Goal: Task Accomplishment & Management: Complete application form

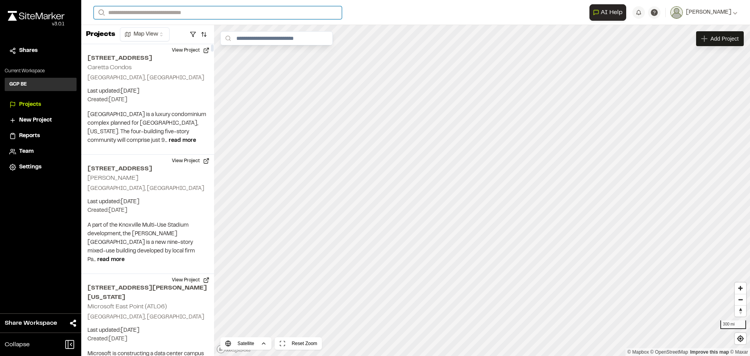
click at [123, 14] on input "Search" at bounding box center [218, 12] width 248 height 13
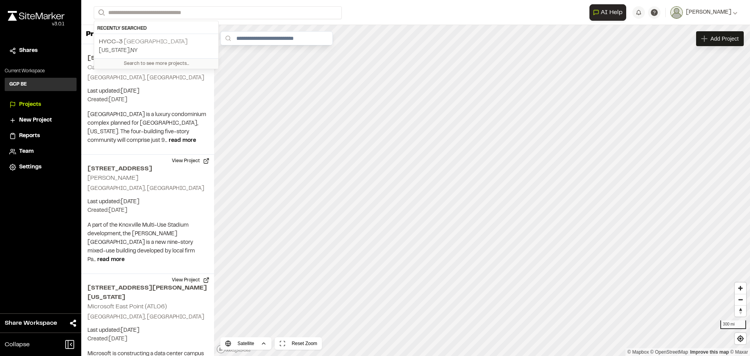
click at [125, 42] on p "HYCC-3 Gateway Tunnel" at bounding box center [156, 41] width 115 height 9
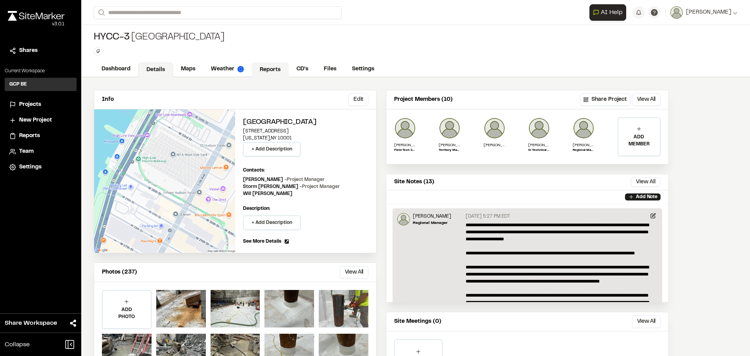
click at [274, 68] on link "Reports" at bounding box center [270, 70] width 37 height 15
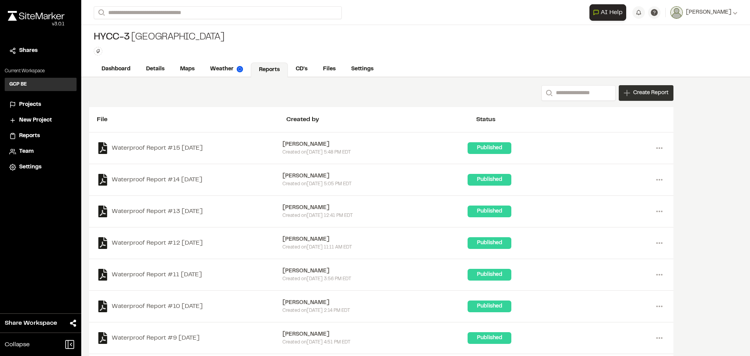
click at [649, 91] on span "Create Report" at bounding box center [650, 93] width 35 height 9
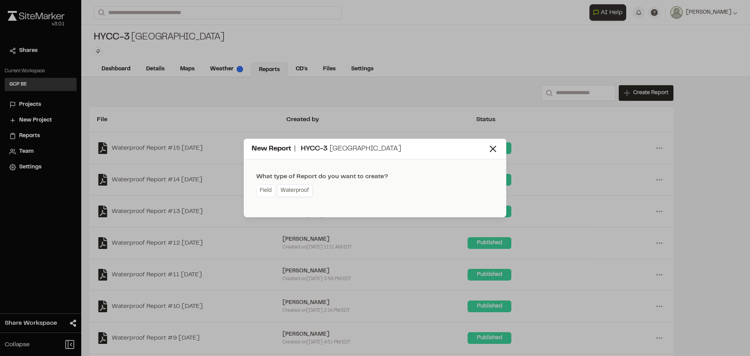
click at [295, 188] on link "Waterproof" at bounding box center [295, 190] width 36 height 13
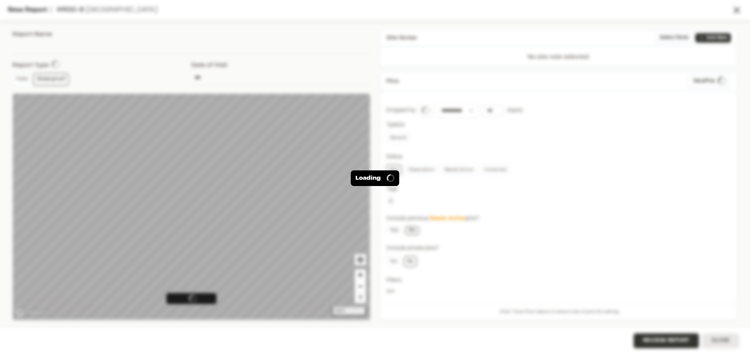
type input "**********"
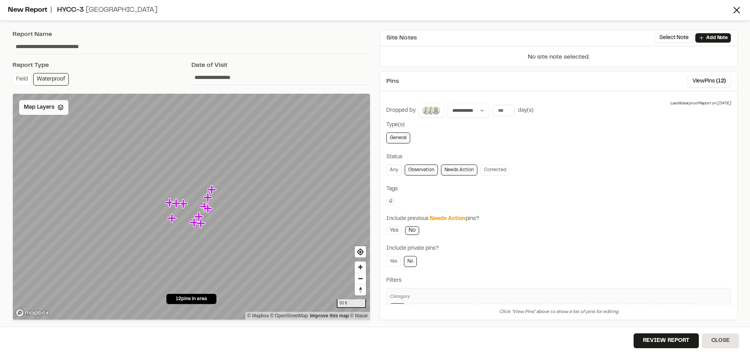
click at [44, 112] on div "Map Layers" at bounding box center [43, 107] width 49 height 15
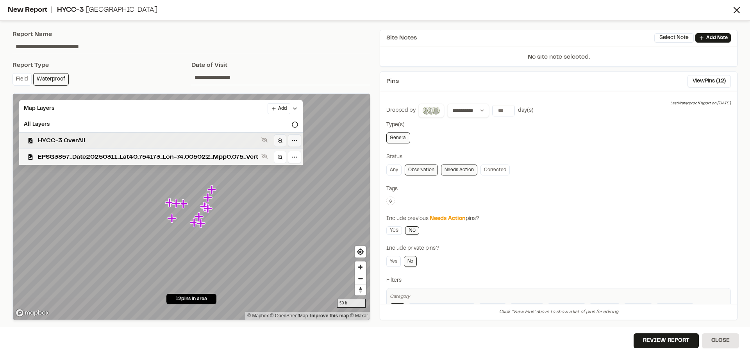
click at [48, 147] on div "HYCC-3 OverAll" at bounding box center [158, 140] width 290 height 16
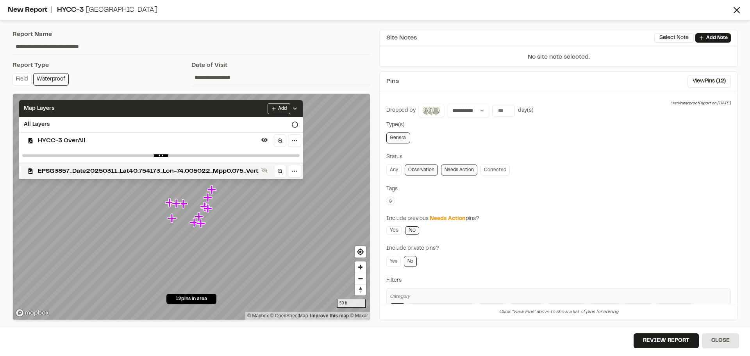
click at [298, 107] on icon at bounding box center [295, 109] width 6 height 6
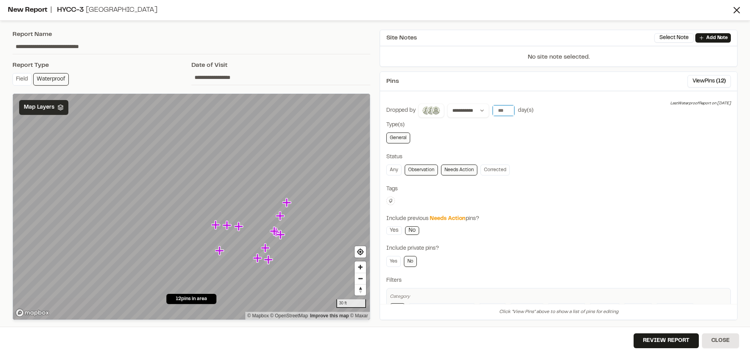
type input "*"
click at [506, 112] on input "*" at bounding box center [504, 110] width 22 height 11
click at [541, 173] on div "Any Observation Needs Action Corrected" at bounding box center [558, 170] width 345 height 11
click at [498, 171] on link "Corrected" at bounding box center [495, 170] width 29 height 11
click at [394, 229] on link "Yes" at bounding box center [394, 230] width 16 height 9
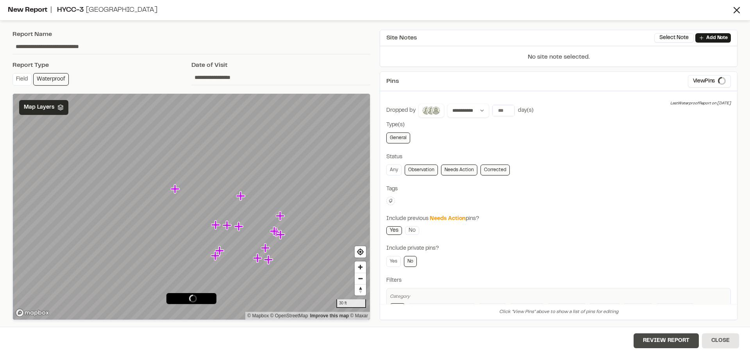
click at [674, 339] on button "Review Report" at bounding box center [666, 340] width 65 height 15
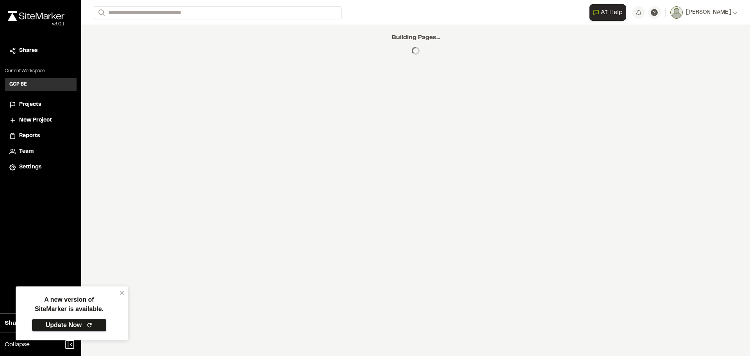
click at [75, 324] on link "Update Now" at bounding box center [69, 324] width 75 height 13
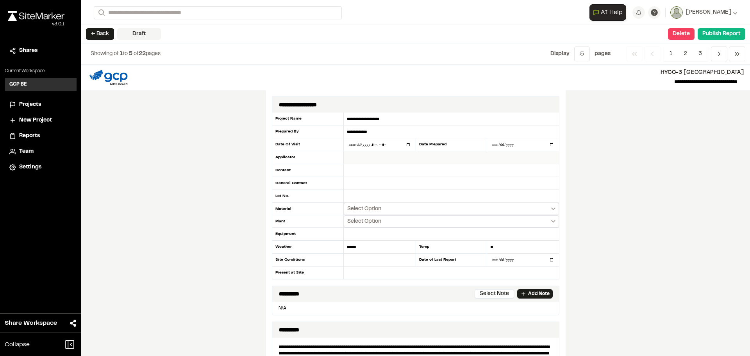
click at [360, 160] on input "text" at bounding box center [451, 157] width 215 height 13
type input "****"
click at [370, 144] on input "datetime-local" at bounding box center [380, 144] width 72 height 13
click at [406, 142] on input "datetime-local" at bounding box center [380, 144] width 72 height 13
type input "**********"
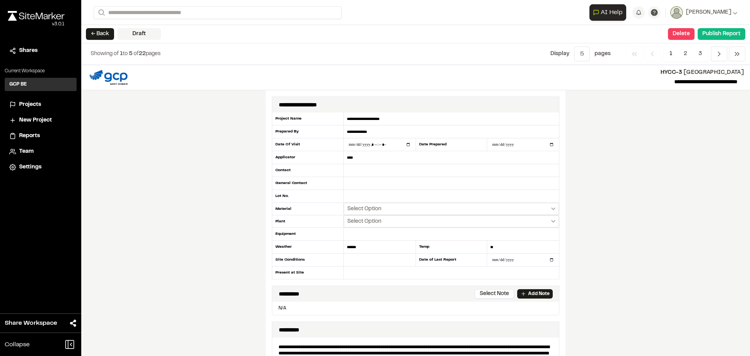
click at [662, 207] on div "**********" at bounding box center [415, 210] width 669 height 291
click at [405, 144] on input "datetime-local" at bounding box center [380, 144] width 72 height 13
click at [613, 176] on div "**********" at bounding box center [415, 210] width 669 height 291
click at [358, 172] on input "text" at bounding box center [451, 170] width 215 height 13
type input "*********"
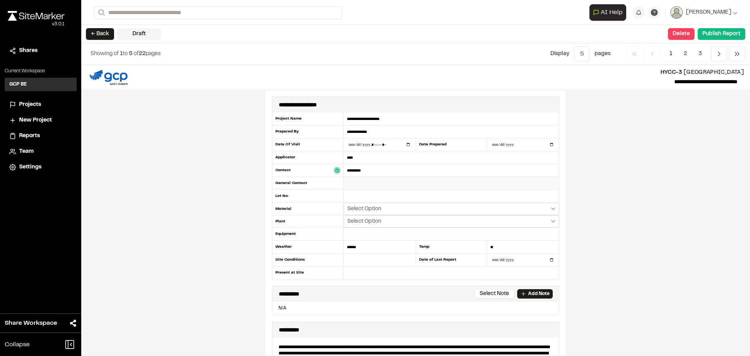
click at [356, 184] on input "text" at bounding box center [451, 183] width 215 height 13
type input "**********"
click at [350, 210] on span "Select Option" at bounding box center [364, 209] width 34 height 8
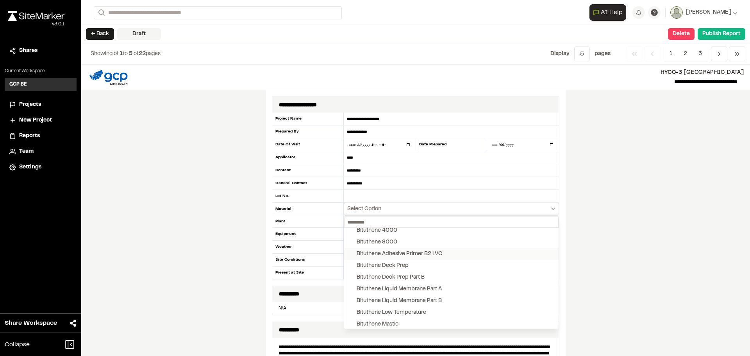
scroll to position [39, 0]
click at [347, 278] on button "Bituthene Liquid Membrane Part A" at bounding box center [451, 277] width 215 height 12
click at [346, 288] on button "Bituthene Liquid Membrane Part B" at bounding box center [451, 289] width 215 height 12
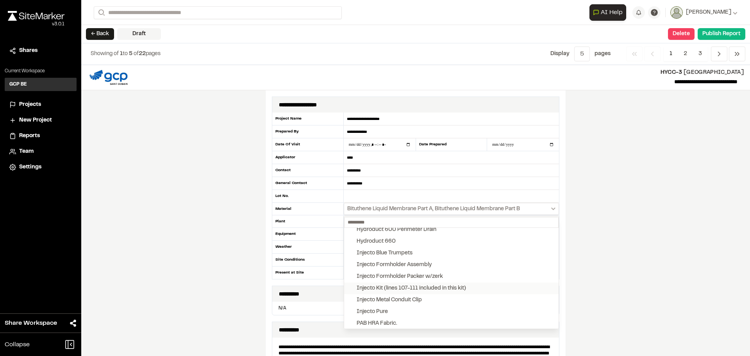
scroll to position [234, 0]
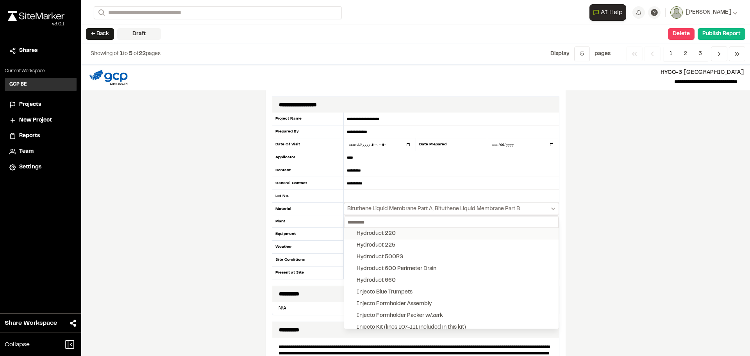
click at [349, 234] on button "Hydroduct 220" at bounding box center [451, 234] width 215 height 12
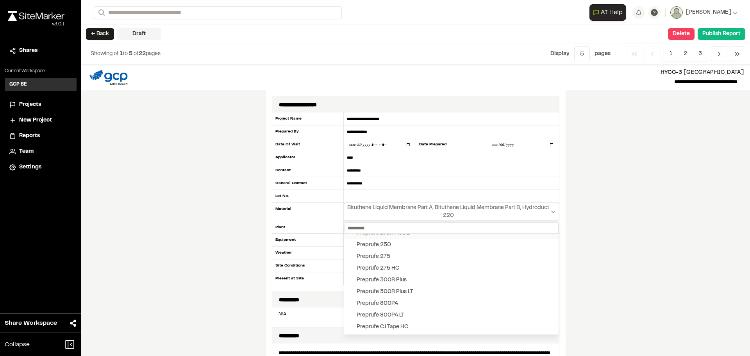
scroll to position [860, 0]
click at [348, 284] on button "Preprufe 300R Plus LT" at bounding box center [451, 283] width 215 height 12
click at [346, 288] on button "Preprufe CJ Tape LT" at bounding box center [451, 290] width 215 height 12
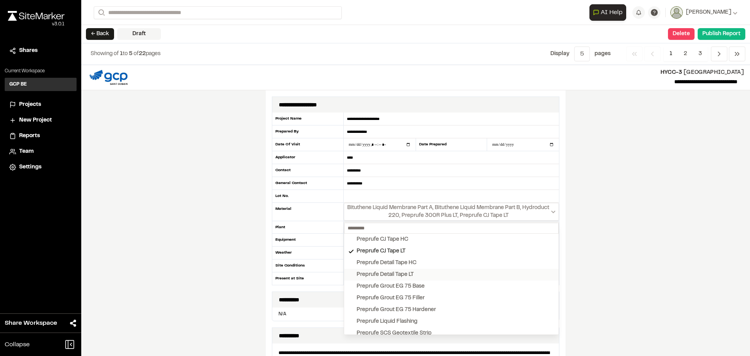
scroll to position [977, 0]
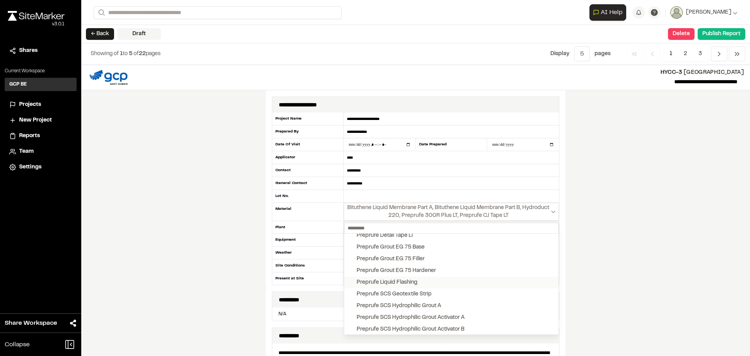
click at [347, 281] on button "Preprufe Liquid Flashing" at bounding box center [451, 283] width 215 height 12
click at [344, 300] on button "Preprufe Tape LT" at bounding box center [451, 294] width 215 height 12
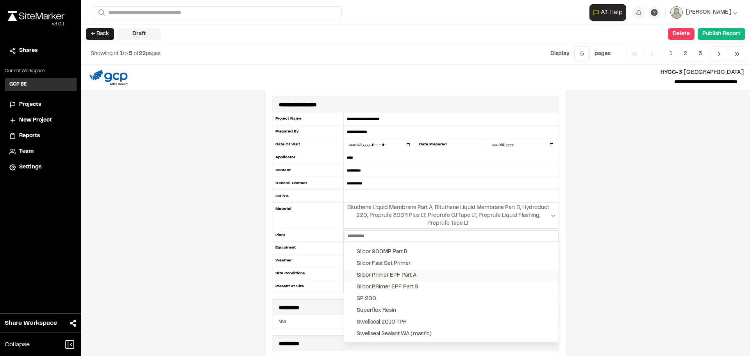
scroll to position [1283, 0]
click at [346, 325] on button "Swellseal Sealant WA (mastic)" at bounding box center [451, 325] width 215 height 12
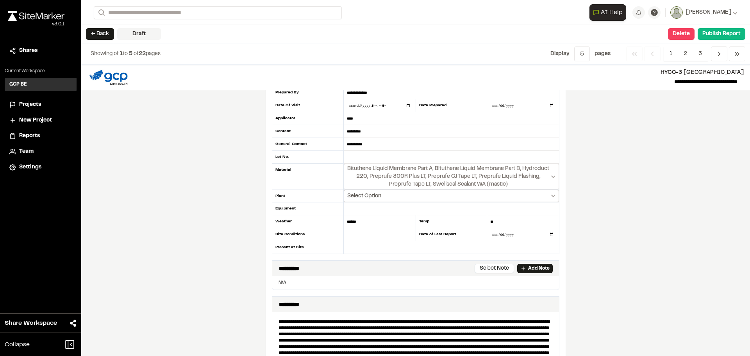
click at [377, 195] on span "Select Option" at bounding box center [364, 196] width 34 height 8
click at [368, 231] on div "Mount Pleasant" at bounding box center [386, 233] width 58 height 9
click at [356, 236] on input "text" at bounding box center [380, 234] width 72 height 13
type input "*****"
click at [608, 217] on div "**********" at bounding box center [415, 210] width 669 height 291
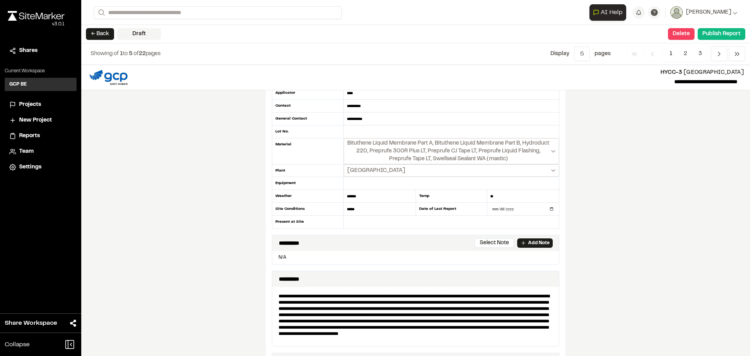
scroll to position [78, 0]
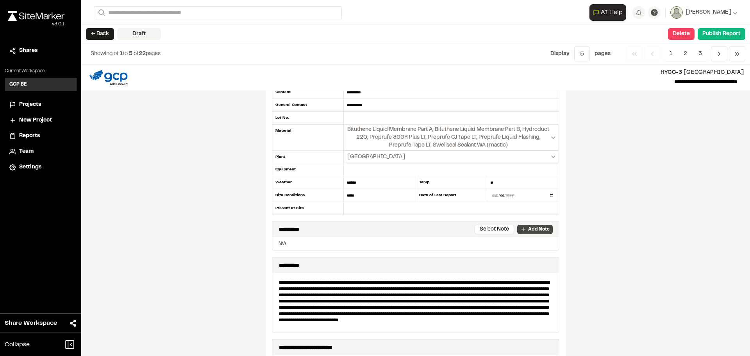
click at [537, 229] on p "Add Note" at bounding box center [538, 229] width 21 height 7
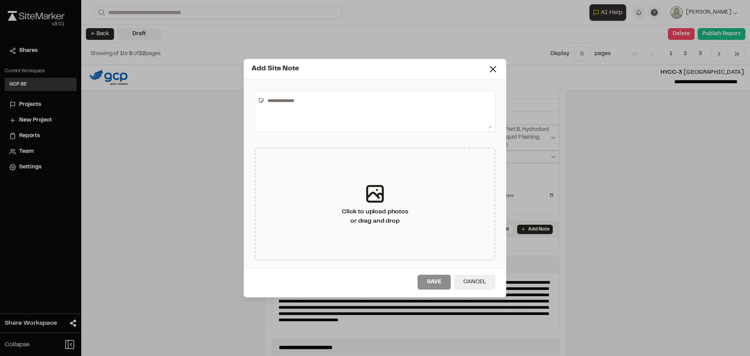
click at [468, 283] on button "Cancel" at bounding box center [474, 282] width 41 height 15
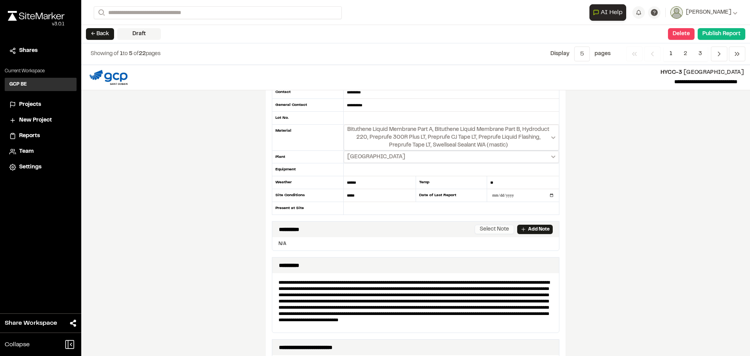
click at [497, 229] on button "Select Note" at bounding box center [494, 229] width 39 height 9
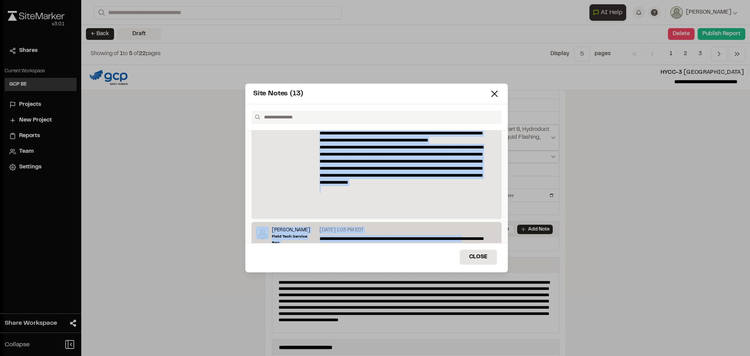
scroll to position [220, 0]
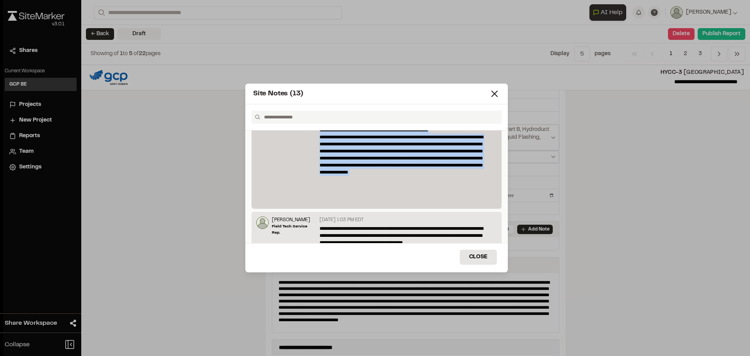
drag, startPoint x: 318, startPoint y: 153, endPoint x: 479, endPoint y: 200, distance: 167.7
click at [479, 200] on div "**********" at bounding box center [407, 62] width 181 height 283
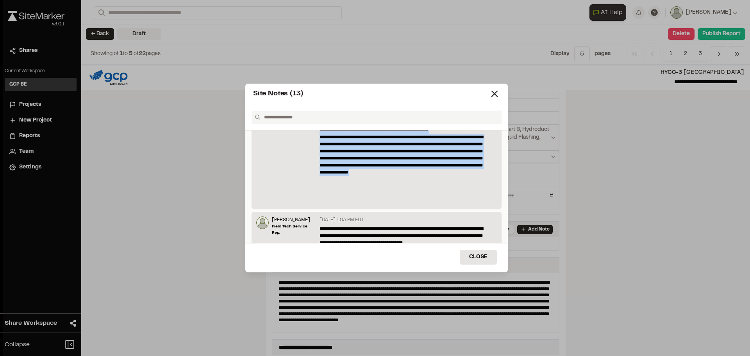
scroll to position [0, 0]
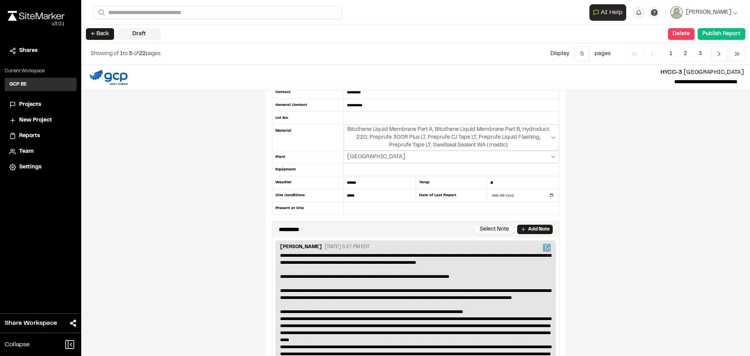
click at [546, 247] on icon at bounding box center [547, 246] width 3 height 3
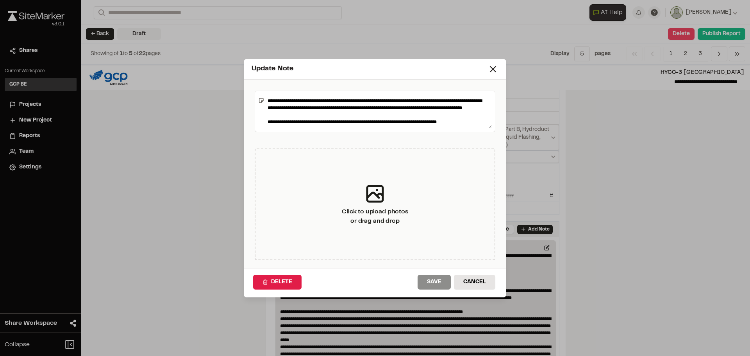
click at [309, 101] on textarea at bounding box center [378, 111] width 227 height 34
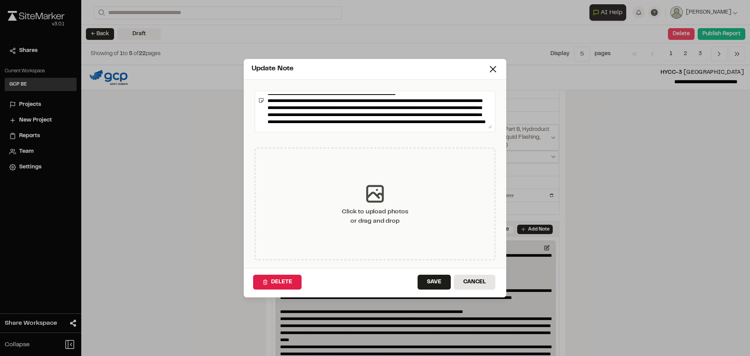
scroll to position [204, 0]
drag, startPoint x: 457, startPoint y: 111, endPoint x: 301, endPoint y: 116, distance: 156.4
click at [301, 116] on textarea at bounding box center [378, 111] width 227 height 34
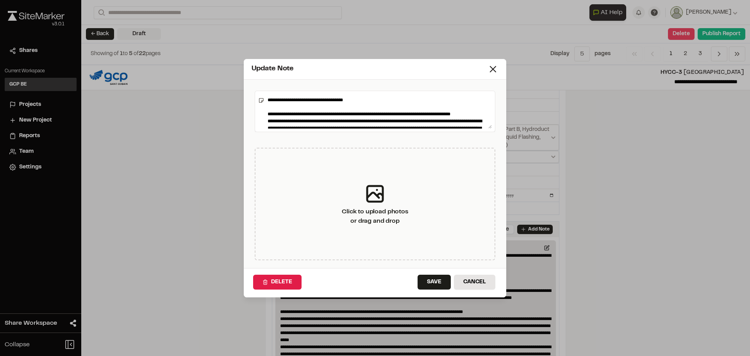
scroll to position [55, 0]
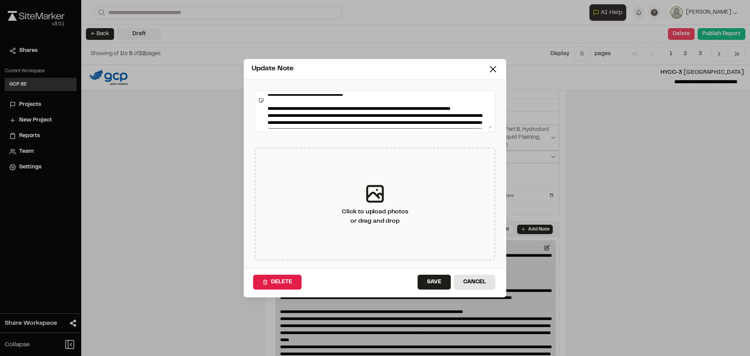
click at [453, 101] on textarea at bounding box center [378, 111] width 227 height 34
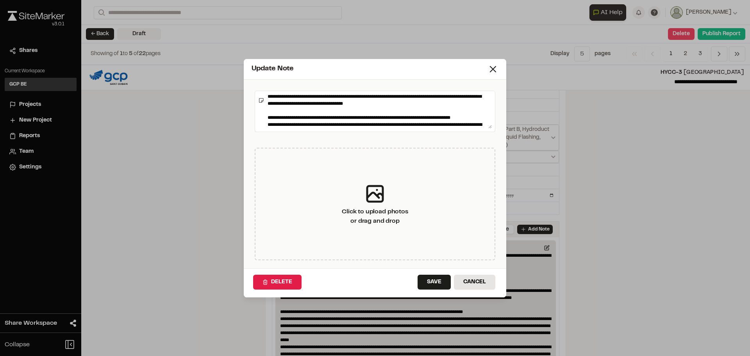
scroll to position [0, 0]
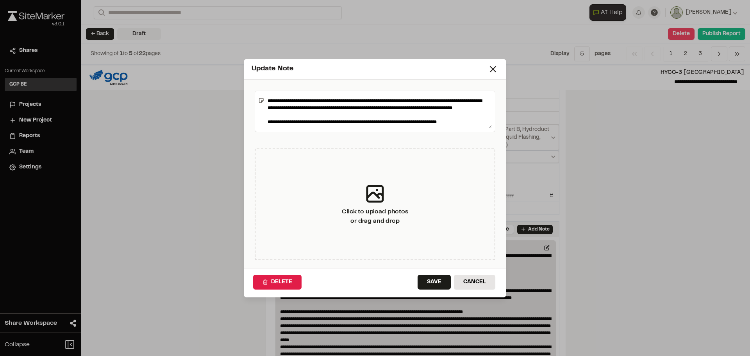
drag, startPoint x: 457, startPoint y: 100, endPoint x: 414, endPoint y: 117, distance: 46.4
click at [414, 117] on textarea at bounding box center [378, 111] width 227 height 34
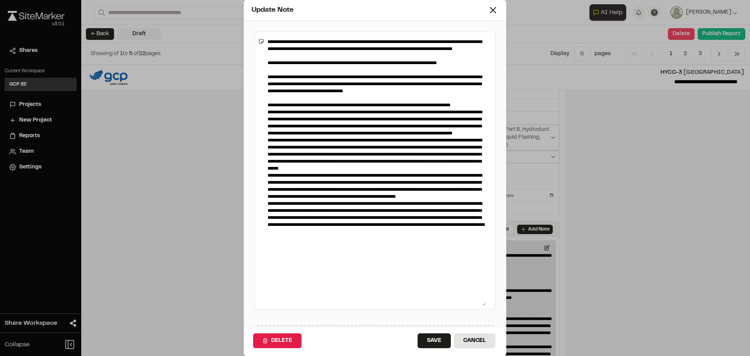
drag, startPoint x: 489, startPoint y: 128, endPoint x: 527, endPoint y: 364, distance: 239.4
click at [527, 356] on html "**********" at bounding box center [375, 178] width 750 height 356
click at [351, 110] on textarea at bounding box center [376, 170] width 222 height 271
drag, startPoint x: 462, startPoint y: 98, endPoint x: 266, endPoint y: 85, distance: 196.6
click at [266, 85] on textarea at bounding box center [376, 170] width 222 height 271
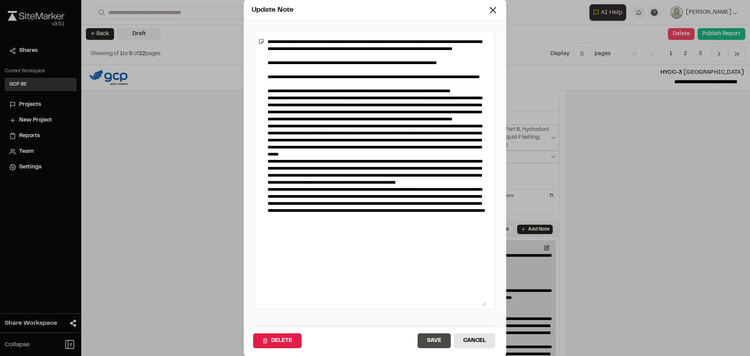
type textarea "**********"
click at [428, 335] on button "Save" at bounding box center [434, 340] width 33 height 15
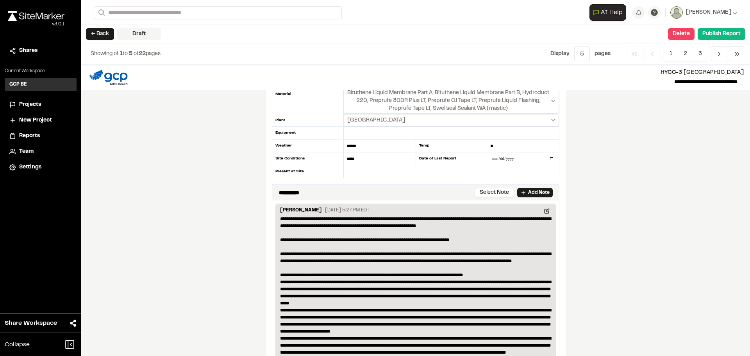
scroll to position [117, 0]
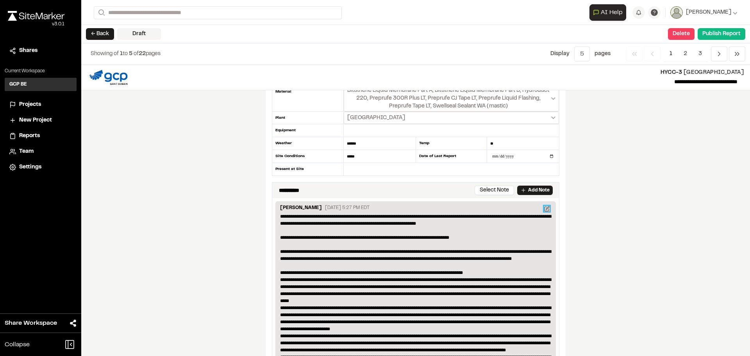
click at [546, 209] on icon at bounding box center [547, 207] width 3 height 3
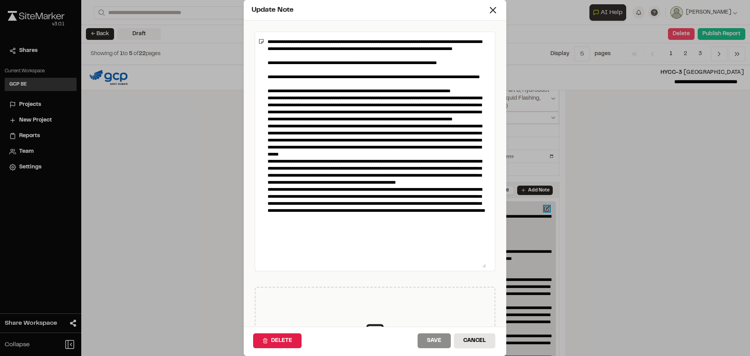
drag, startPoint x: 489, startPoint y: 125, endPoint x: 551, endPoint y: 324, distance: 207.6
click at [551, 324] on div "Update Note Click to upload photos or drag and drop Delete Save Cancel" at bounding box center [375, 178] width 750 height 356
click at [470, 342] on button "Cancel" at bounding box center [474, 340] width 41 height 15
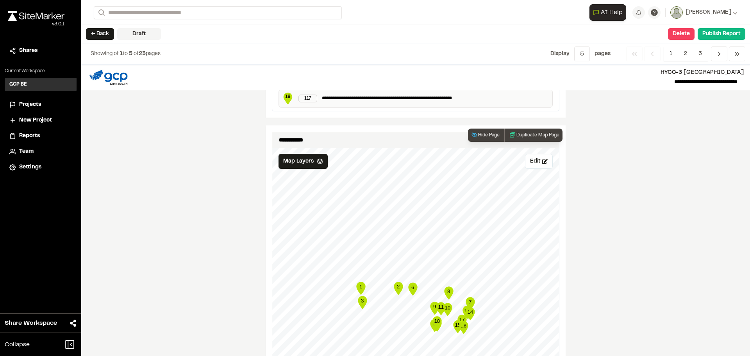
scroll to position [978, 0]
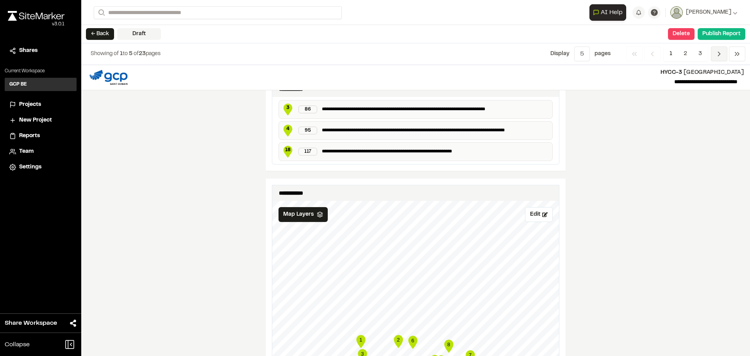
click at [716, 52] on icon "Navigation" at bounding box center [720, 54] width 8 height 8
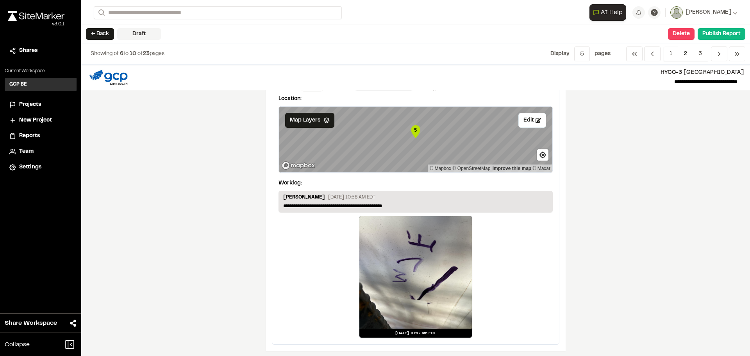
scroll to position [1313, 0]
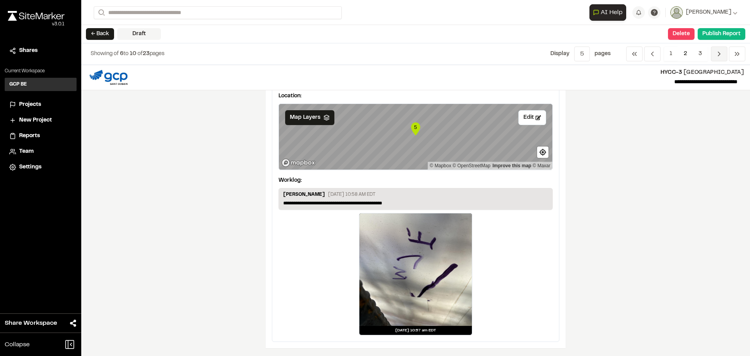
click at [723, 54] on icon "Navigation" at bounding box center [720, 54] width 8 height 8
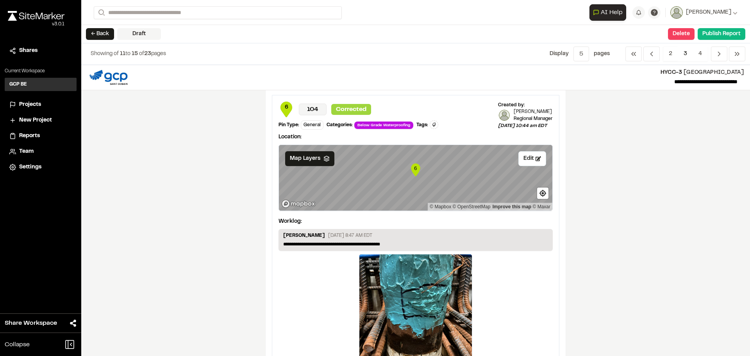
scroll to position [0, 0]
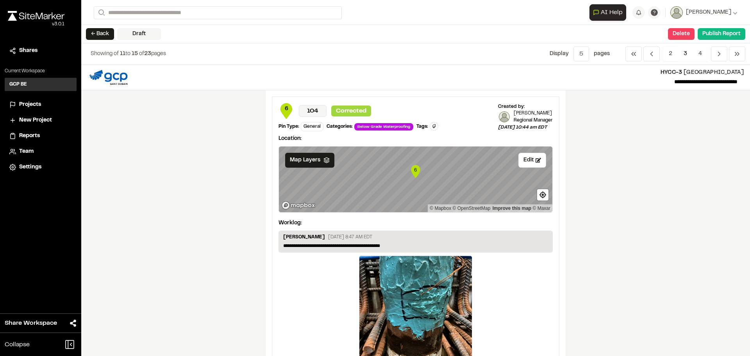
click at [98, 32] on button "← Back" at bounding box center [100, 34] width 28 height 12
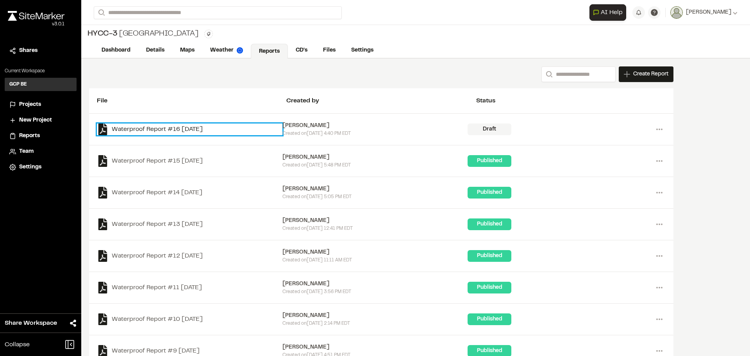
click at [162, 129] on link "Waterproof Report #16 2025-09-29" at bounding box center [190, 129] width 186 height 12
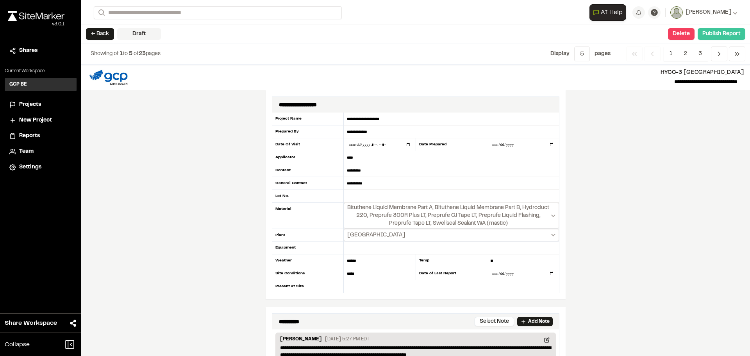
click at [719, 36] on button "Publish Report" at bounding box center [722, 34] width 48 height 12
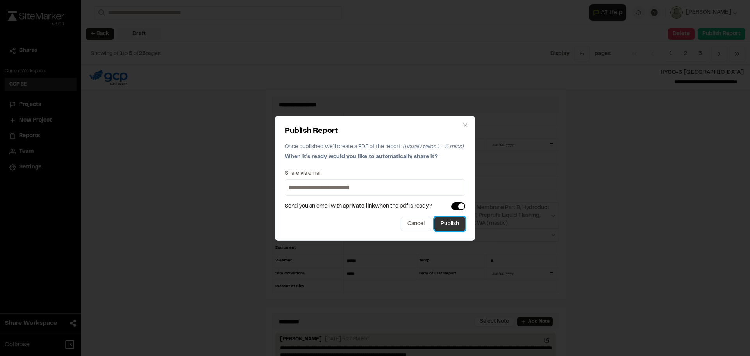
click at [457, 224] on button "Publish" at bounding box center [450, 224] width 31 height 14
